Goal: Complete application form

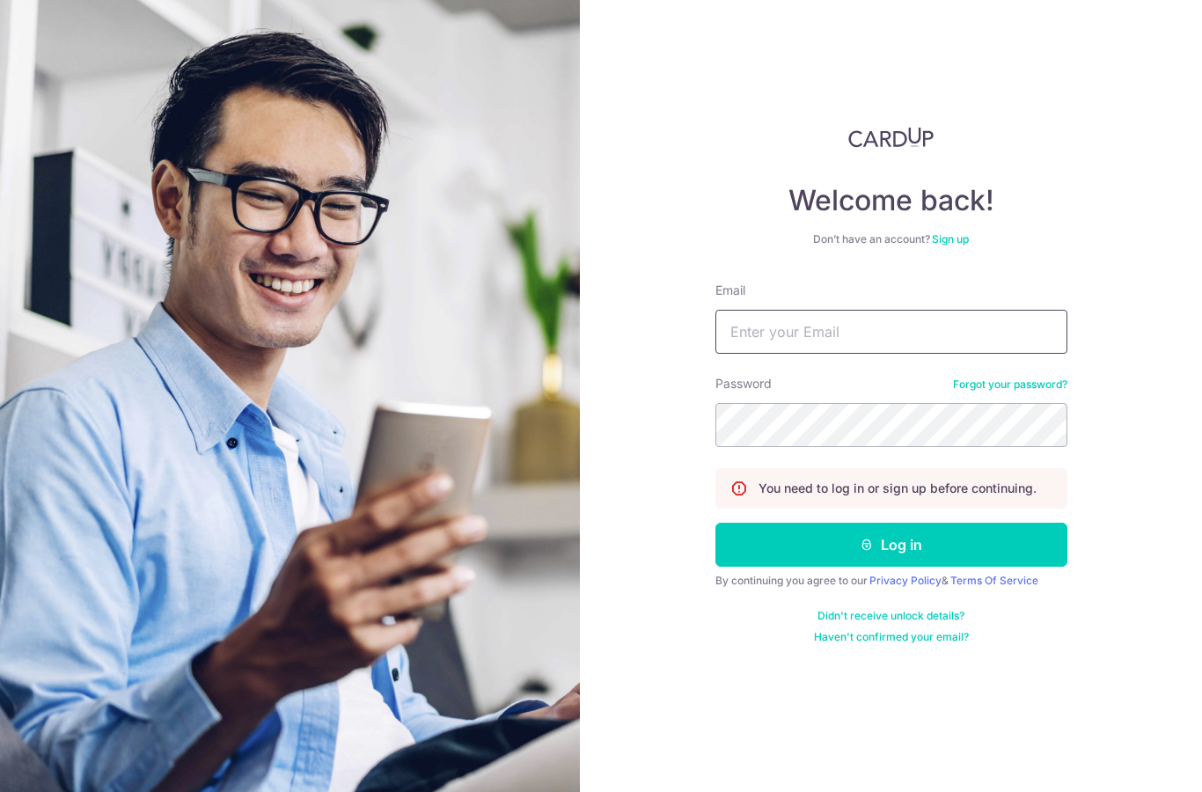
click at [888, 325] on input "Email" at bounding box center [892, 332] width 352 height 44
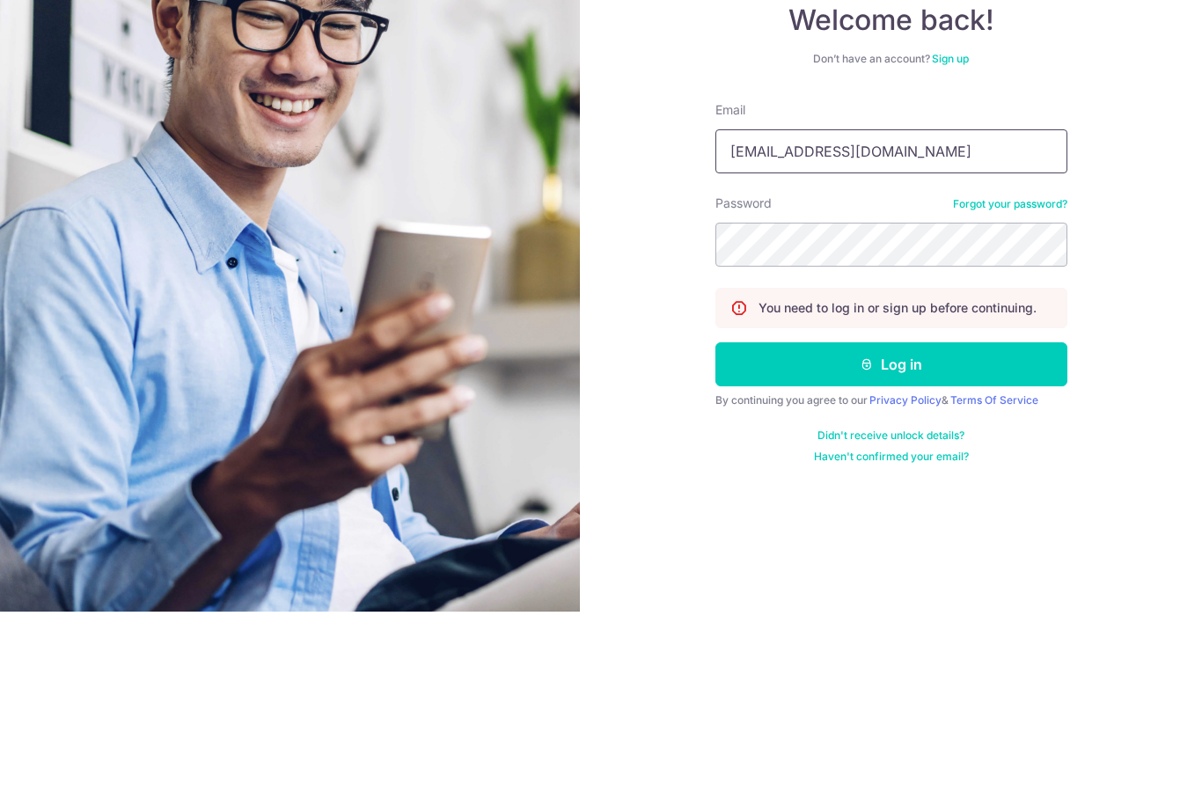
type input "[EMAIL_ADDRESS][DOMAIN_NAME]"
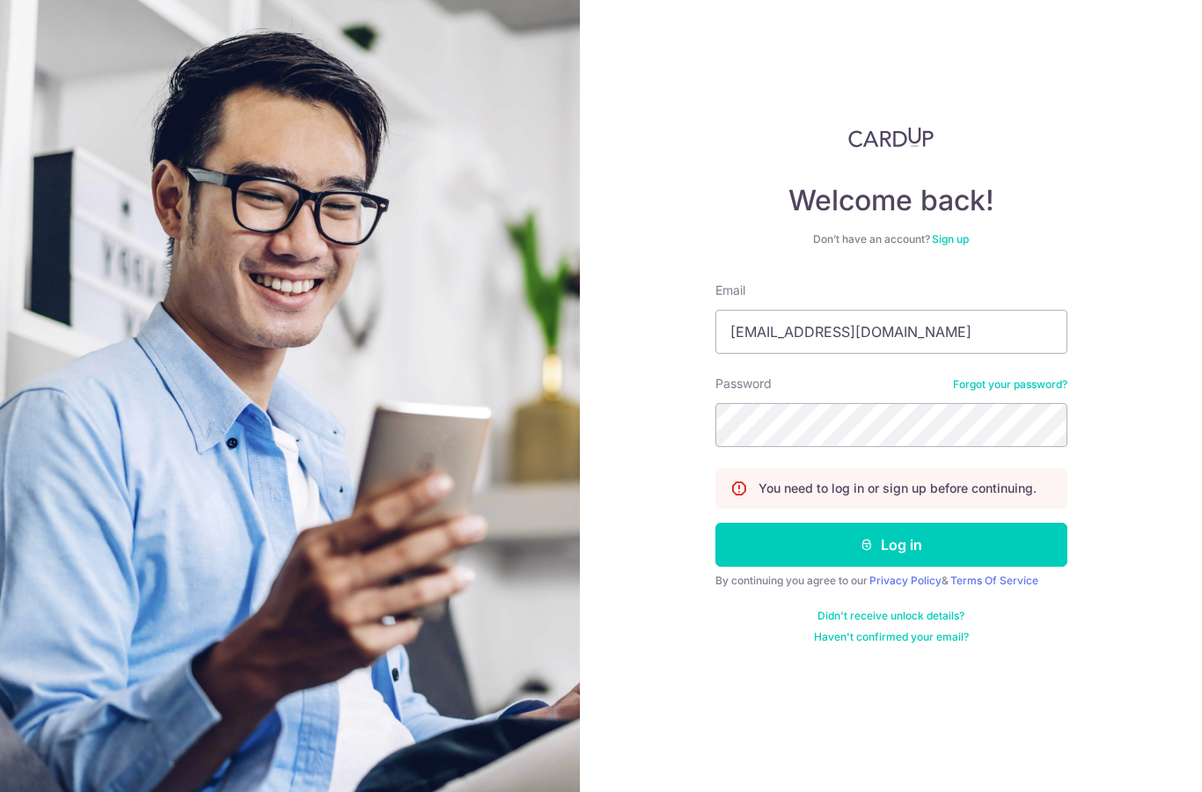
click at [934, 523] on button "Log in" at bounding box center [892, 545] width 352 height 44
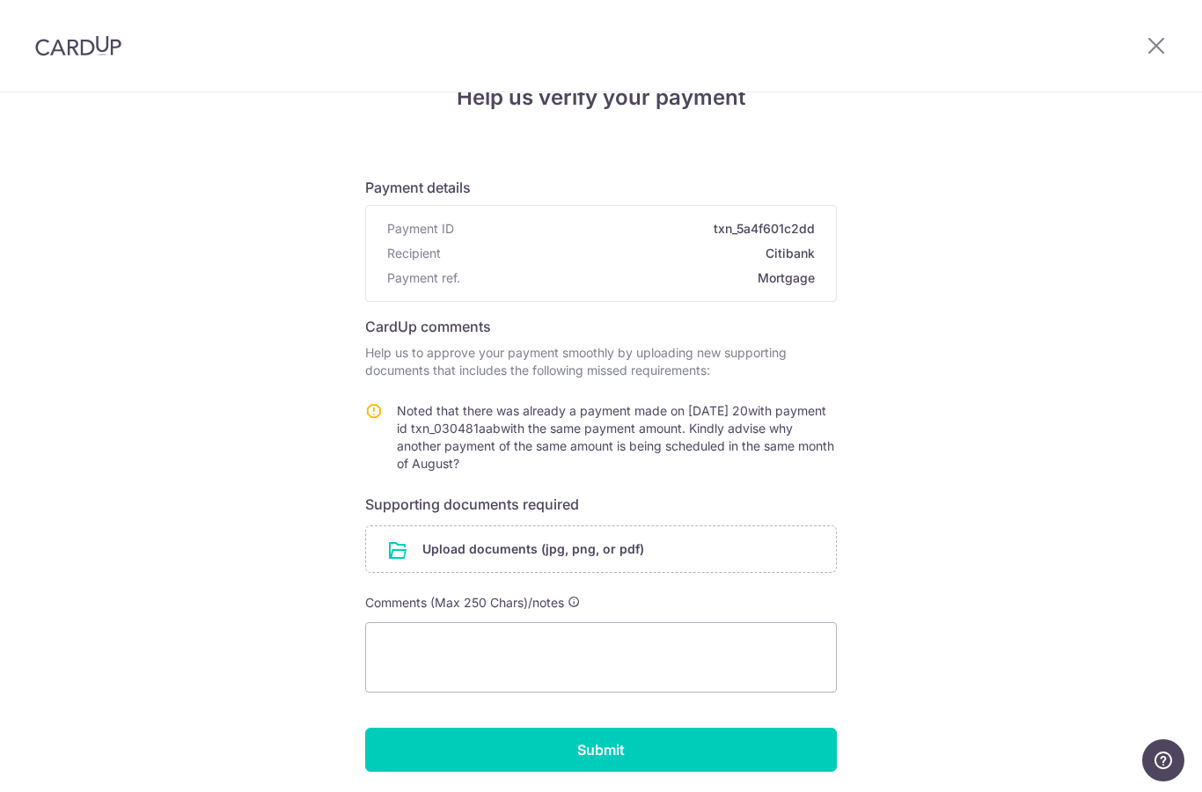
scroll to position [45, 0]
click at [394, 640] on textarea at bounding box center [601, 658] width 472 height 70
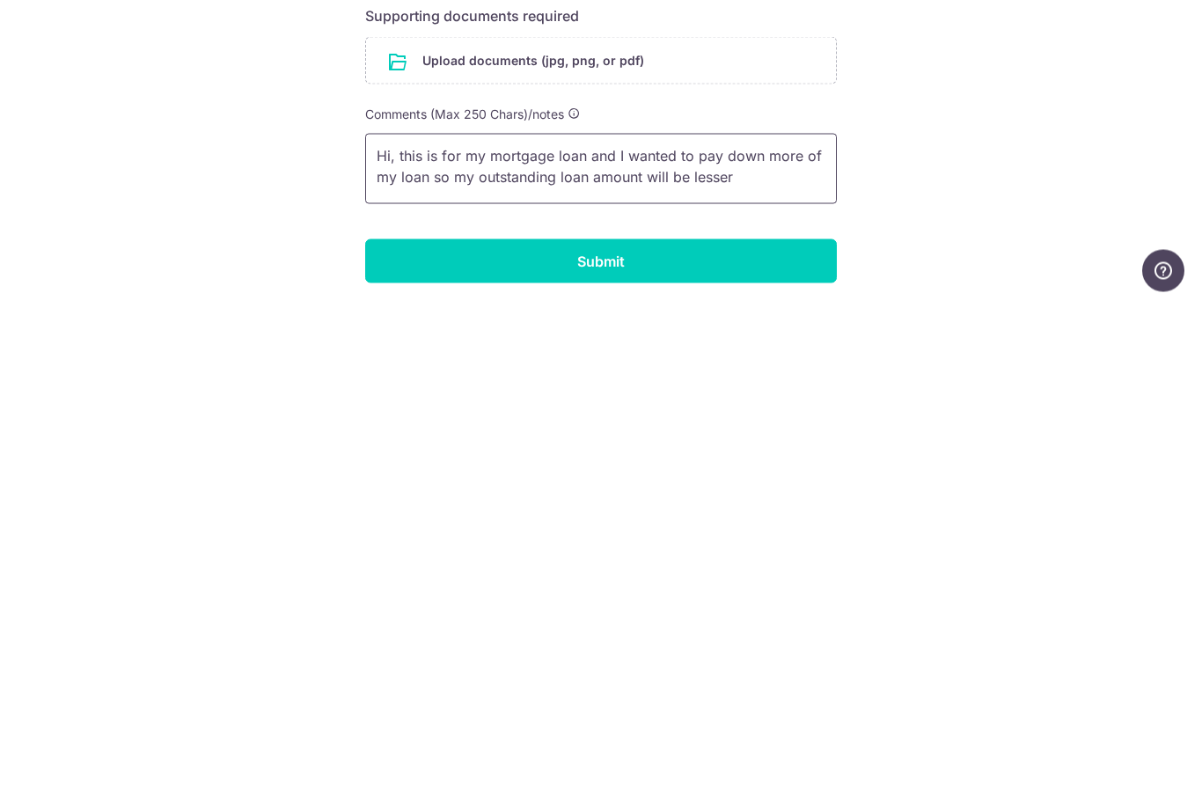
click at [379, 623] on textarea "Hi, this is for my mortgage loan and I wanted to pay down more of my loan so my…" at bounding box center [601, 658] width 472 height 70
click at [399, 623] on textarea "Hi, this is for my mortgage loan and I wanted to pay down more of my loan so my…" at bounding box center [601, 658] width 472 height 70
click at [811, 623] on textarea "Hi, this is for my mortgage loan and I wanted to pay down more of my loan so my…" at bounding box center [601, 658] width 472 height 70
click at [812, 623] on textarea "Hi, this is for my mortgage loan and I wanted to pay down more of my loan so my…" at bounding box center [601, 658] width 472 height 70
click at [797, 623] on textarea "Hi, this is for my mortgage loan and I wanted to pay down morof my loan so my o…" at bounding box center [601, 658] width 472 height 70
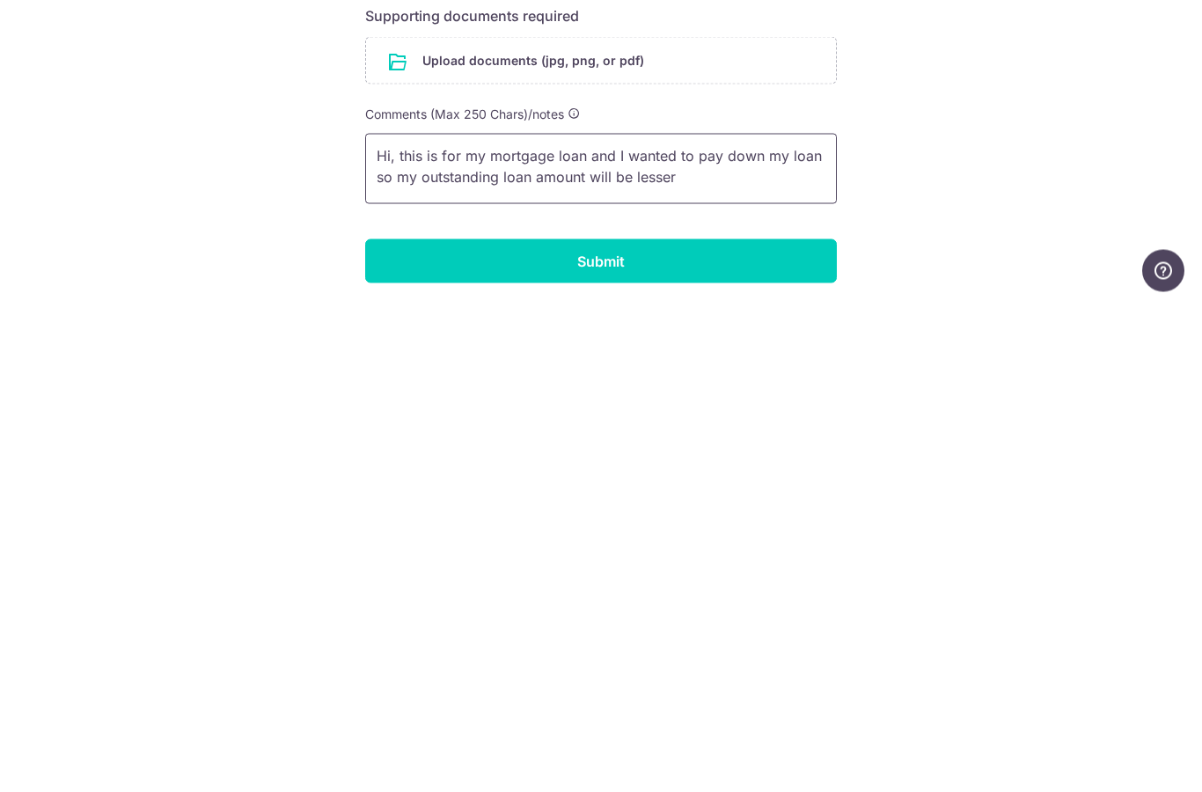
click at [676, 623] on textarea "Hi, this is for my mortgage loan and I wanted to pay down my loan so my outstan…" at bounding box center [601, 658] width 472 height 70
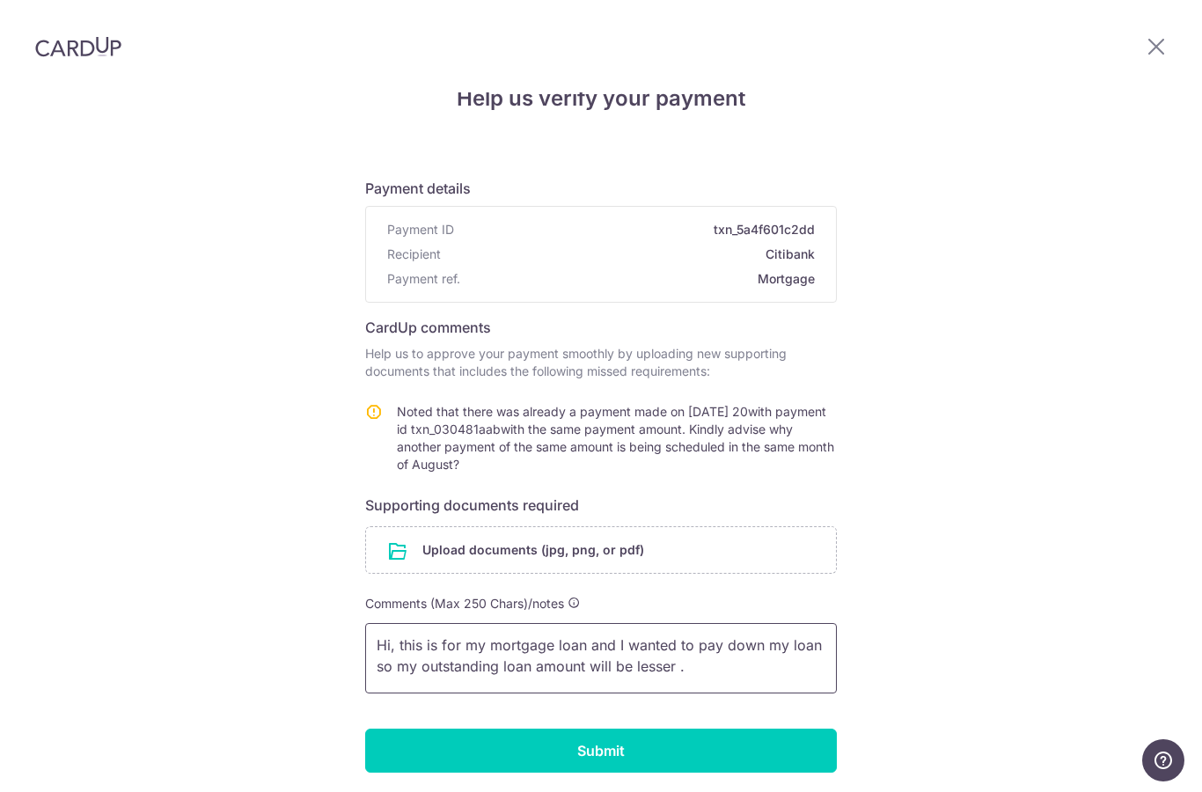
type textarea "Hi, this is for my mortgage loan and I wanted to pay down my loan so my outstan…"
click at [1149, 269] on div "Help us verify your payment Payment details Payment ID txn_5a4f601c2dd Recipien…" at bounding box center [601, 452] width 1202 height 808
click at [708, 729] on input "Submit" at bounding box center [601, 751] width 472 height 44
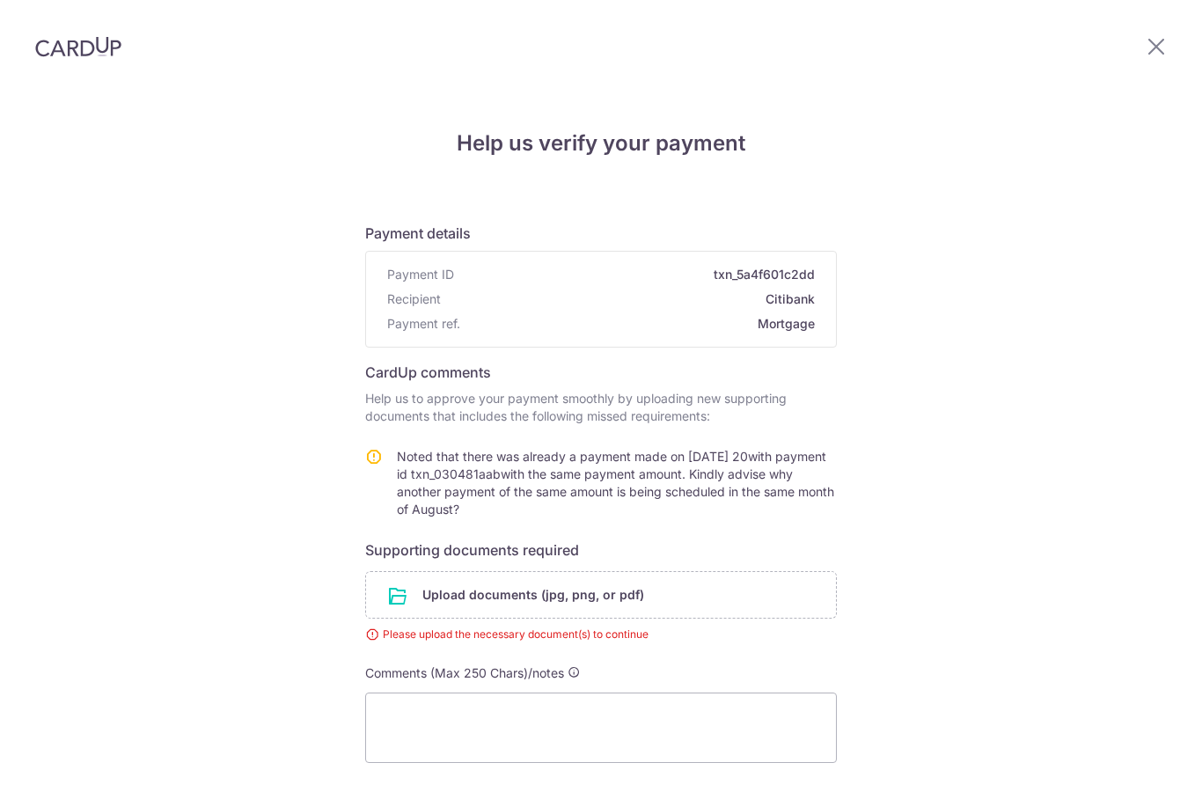
scroll to position [70, 0]
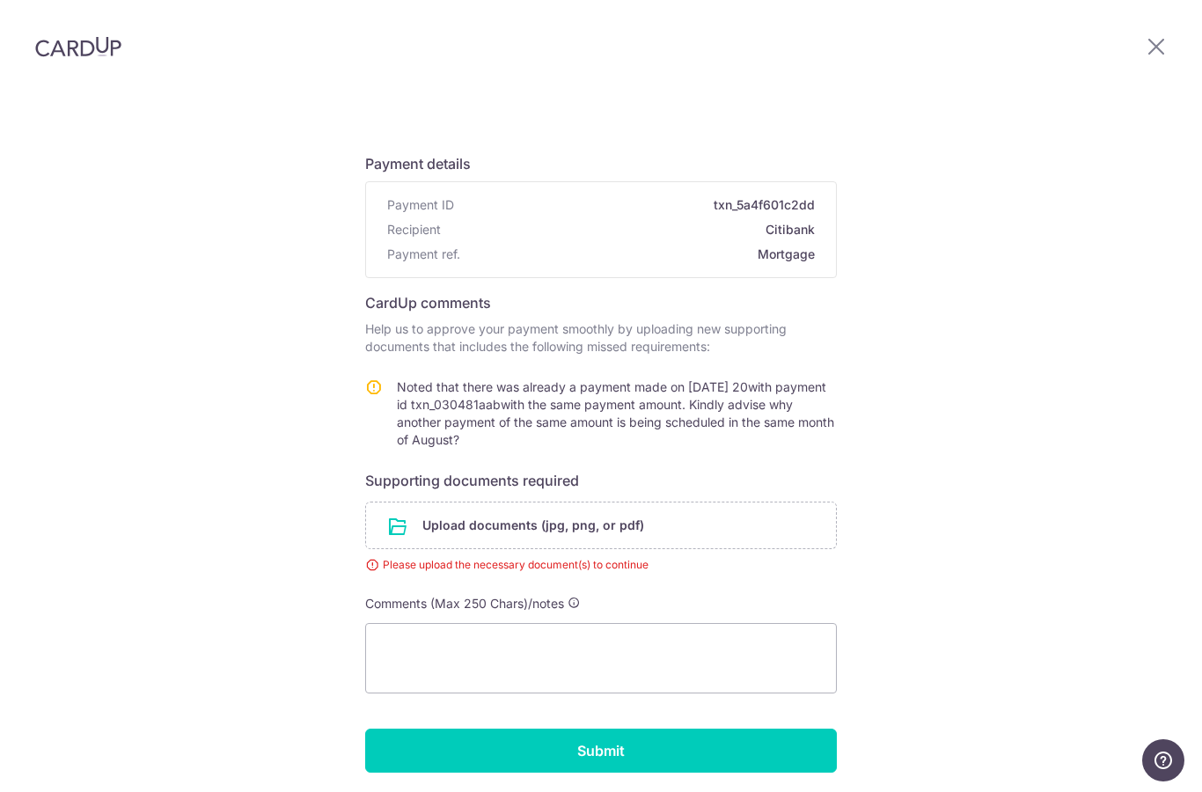
click at [401, 503] on input "file" at bounding box center [601, 526] width 470 height 46
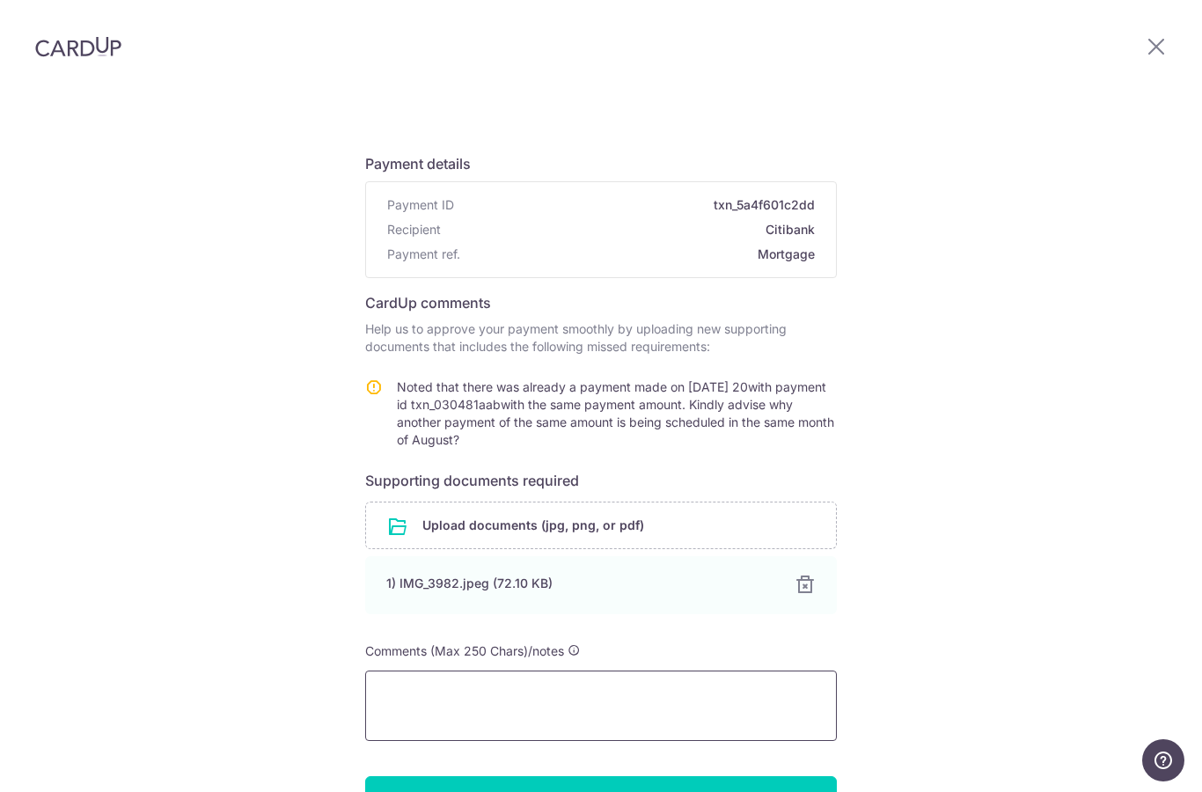
click at [702, 671] on textarea at bounding box center [601, 706] width 472 height 70
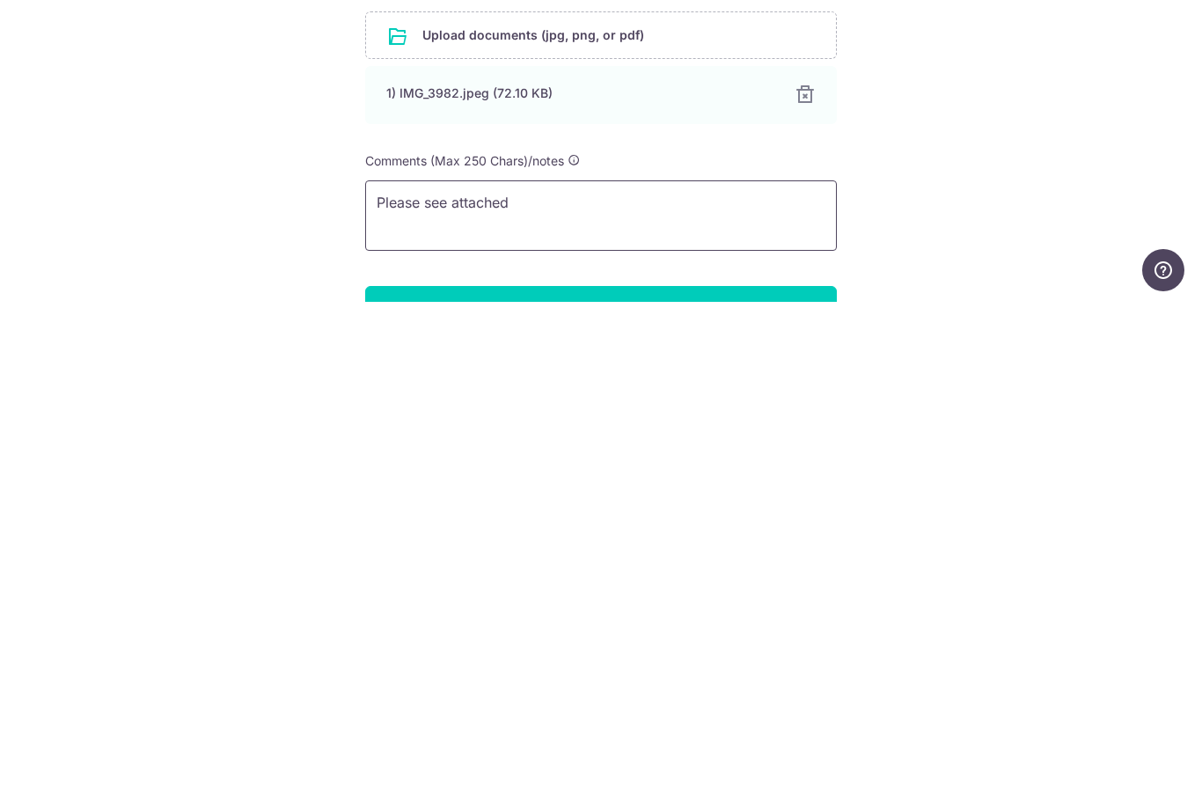
click at [531, 671] on textarea "Please see attached" at bounding box center [601, 706] width 472 height 70
click at [682, 671] on textarea "Please see attached my reason . Thanks and please assist" at bounding box center [601, 706] width 472 height 70
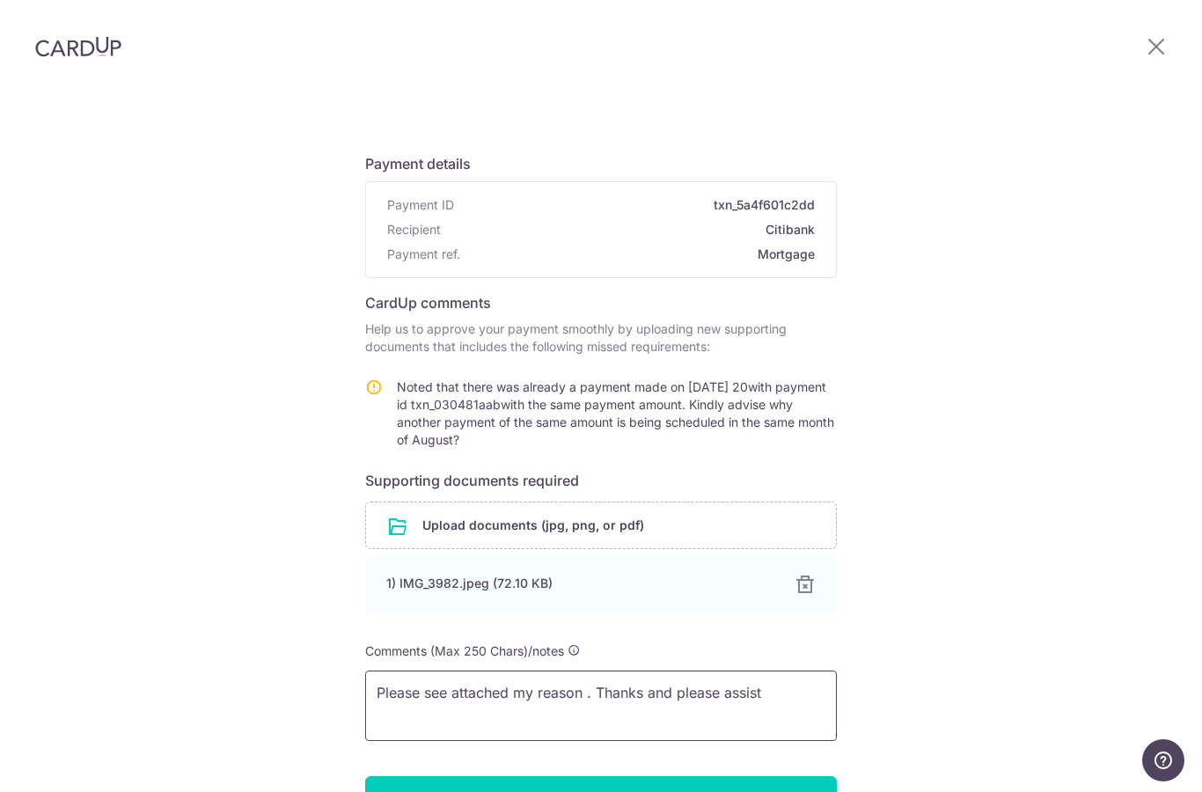
type textarea "Please see attached my reason . Thanks and please assist"
click at [758, 776] on input "Submit" at bounding box center [601, 798] width 472 height 44
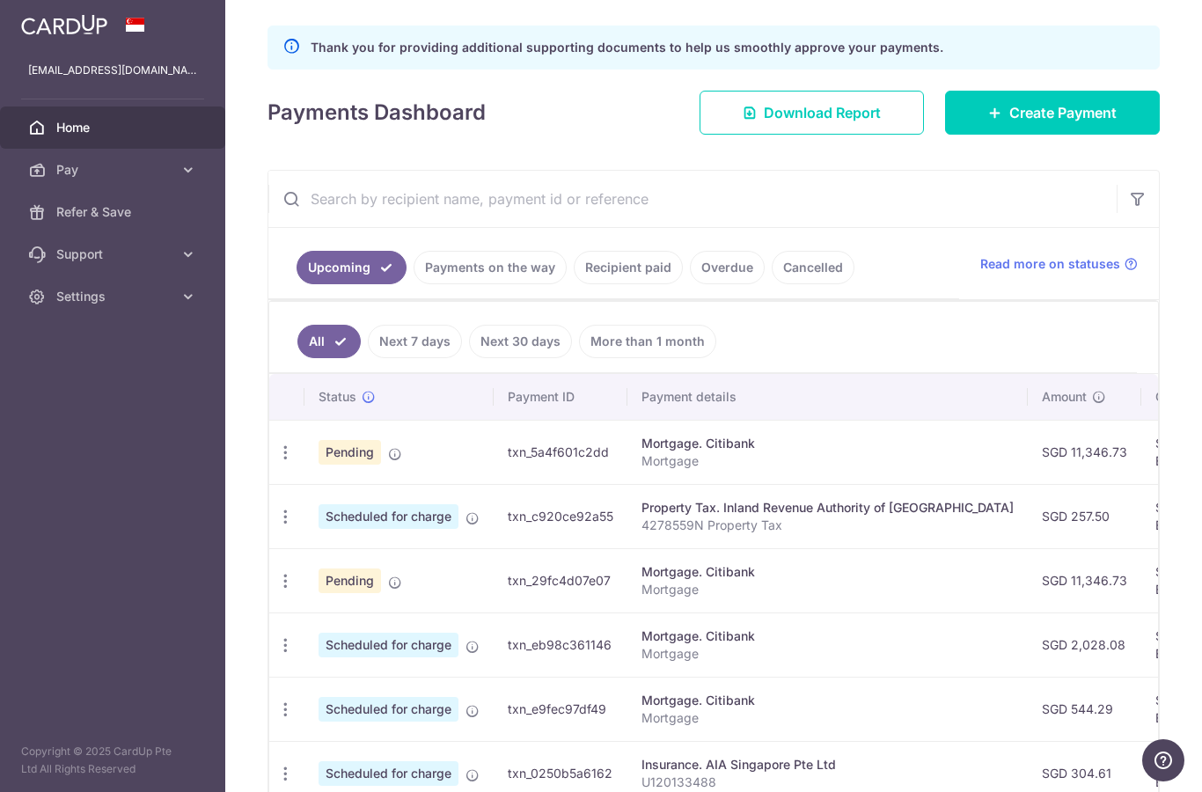
scroll to position [227, 0]
